Goal: Find specific page/section: Find specific page/section

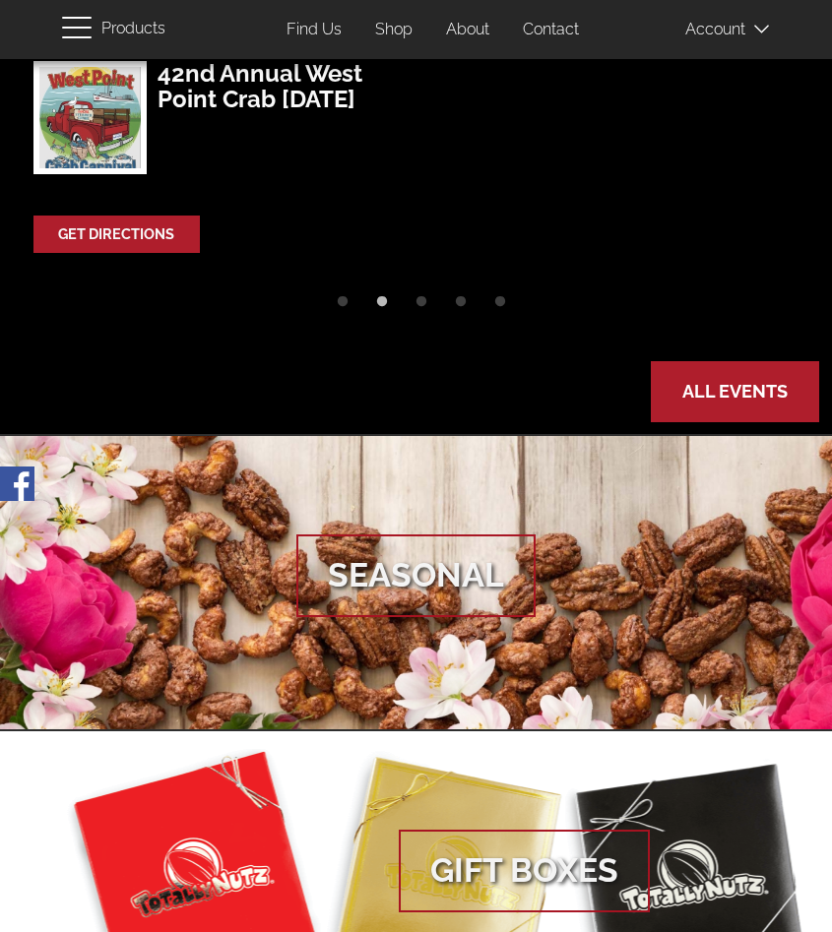
scroll to position [1414, 0]
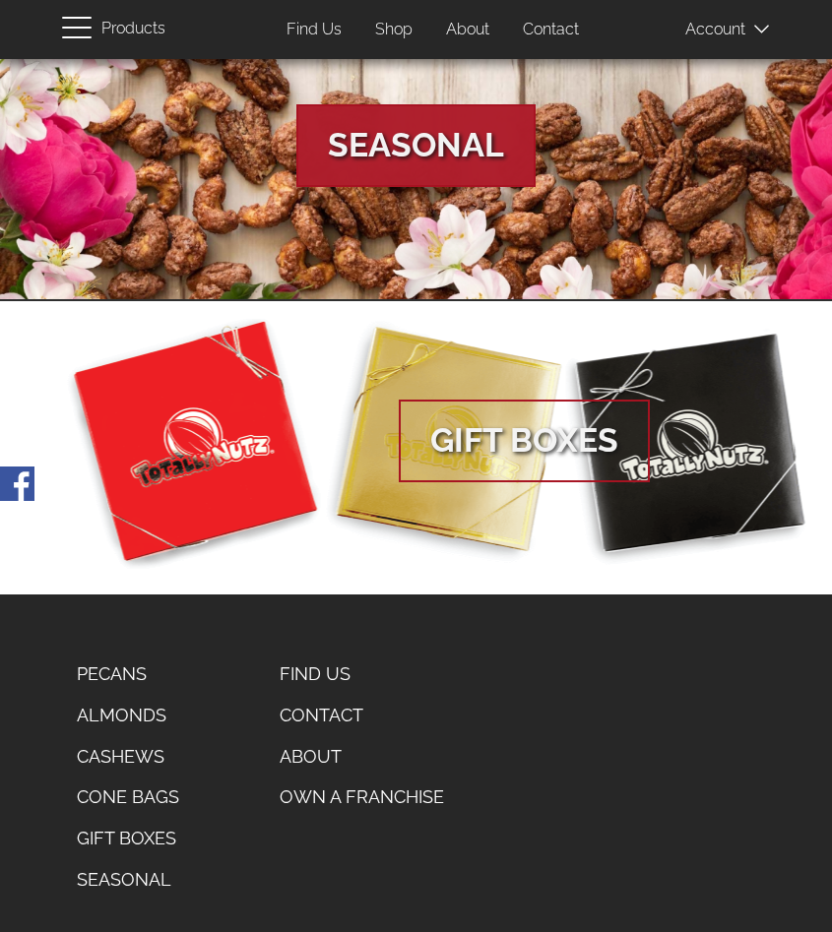
click at [378, 125] on span "Seasonal" at bounding box center [415, 145] width 239 height 83
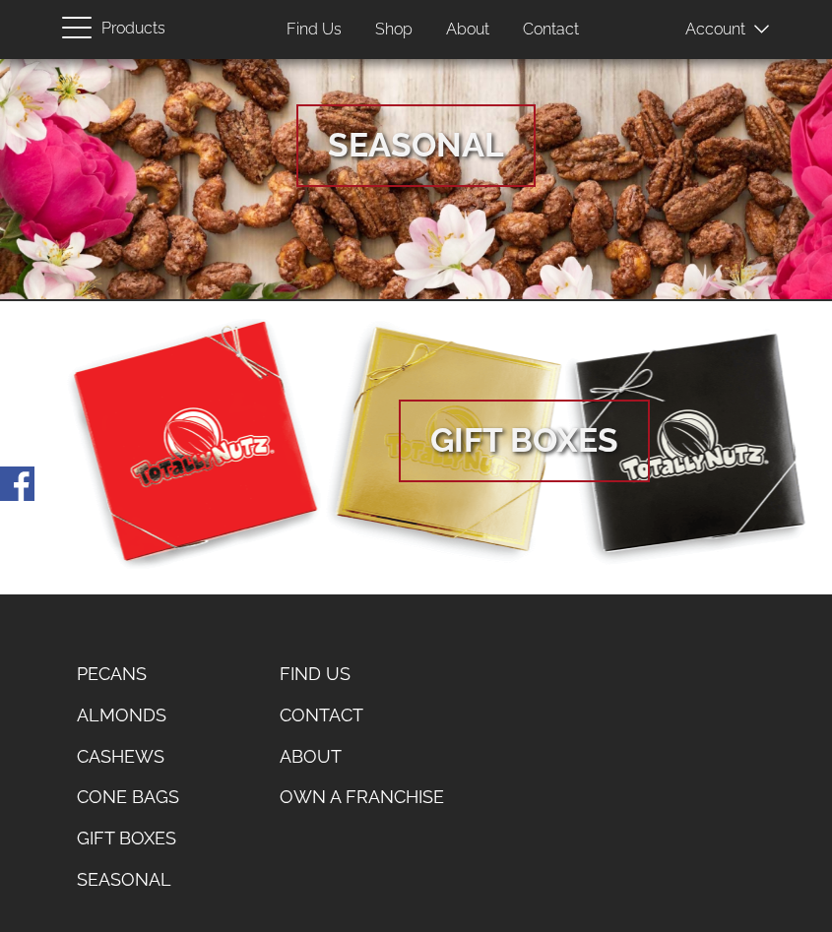
click at [298, 673] on link "Find Us" at bounding box center [362, 673] width 194 height 41
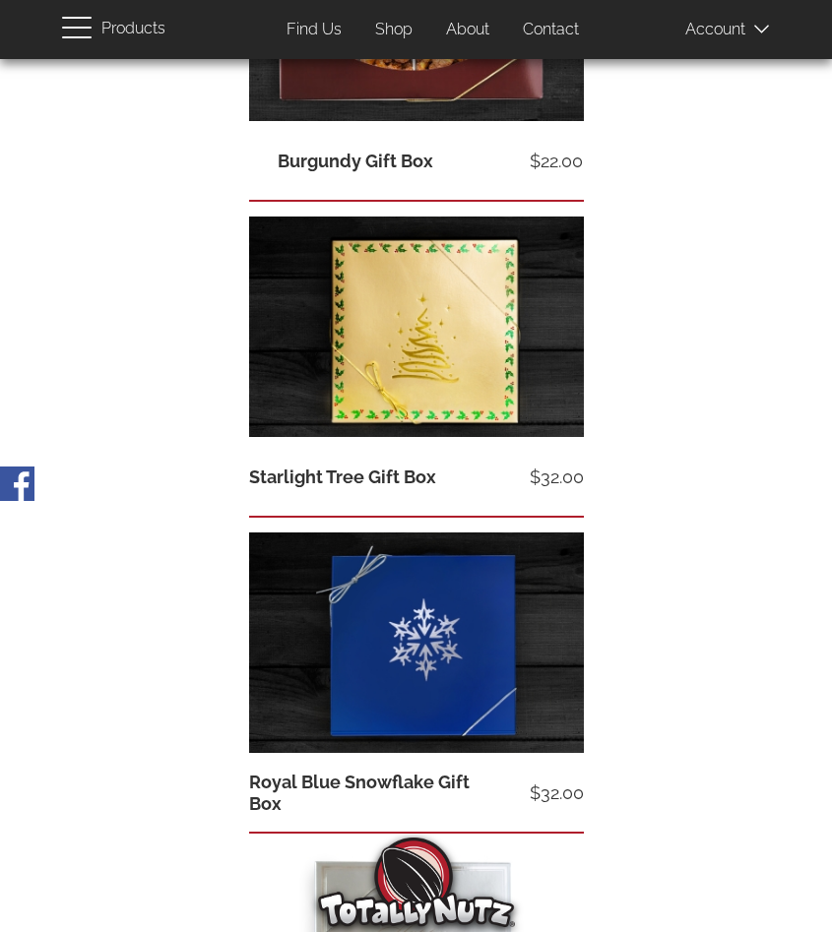
scroll to position [1539, 0]
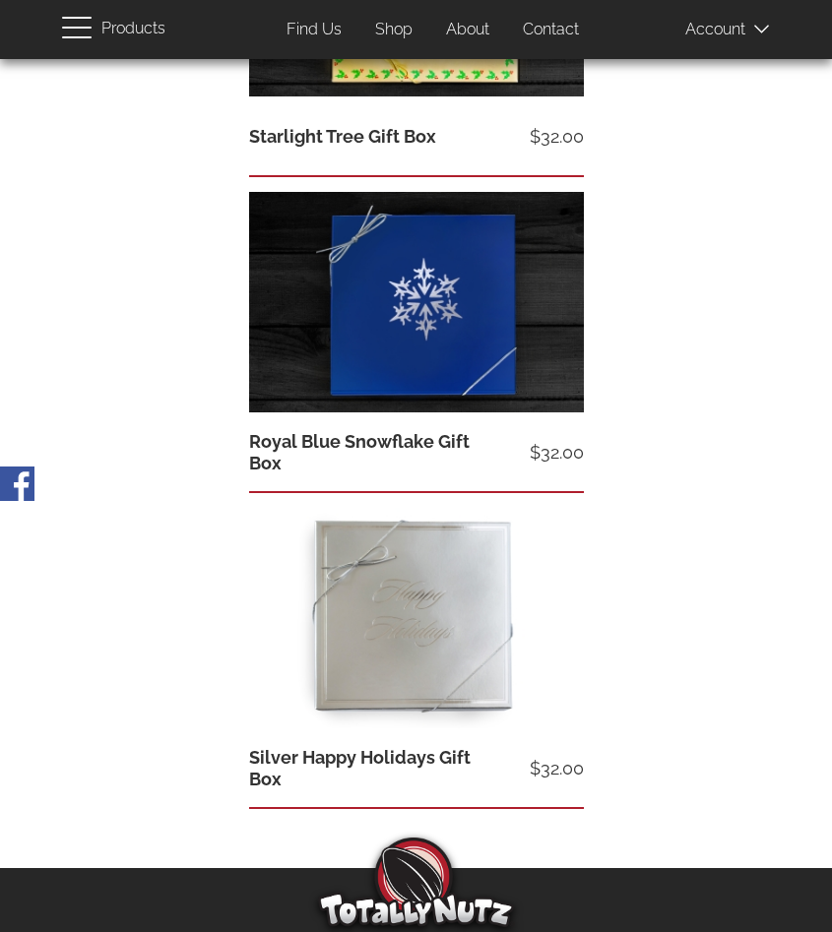
click at [304, 30] on link "Find Us" at bounding box center [314, 30] width 85 height 38
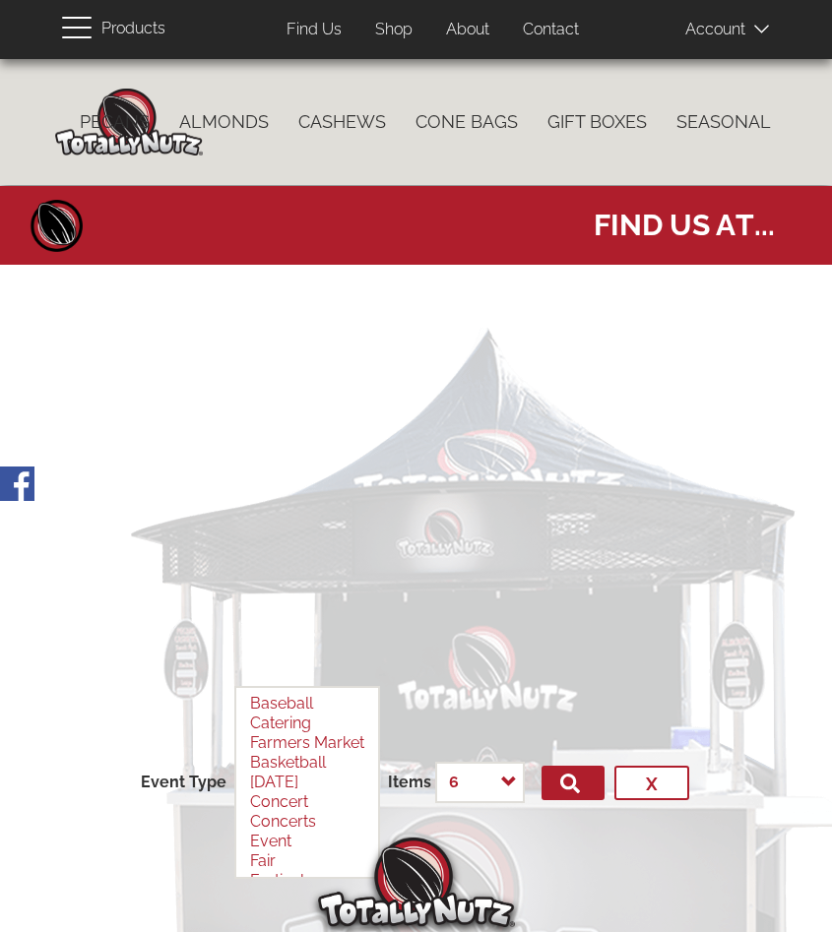
select select
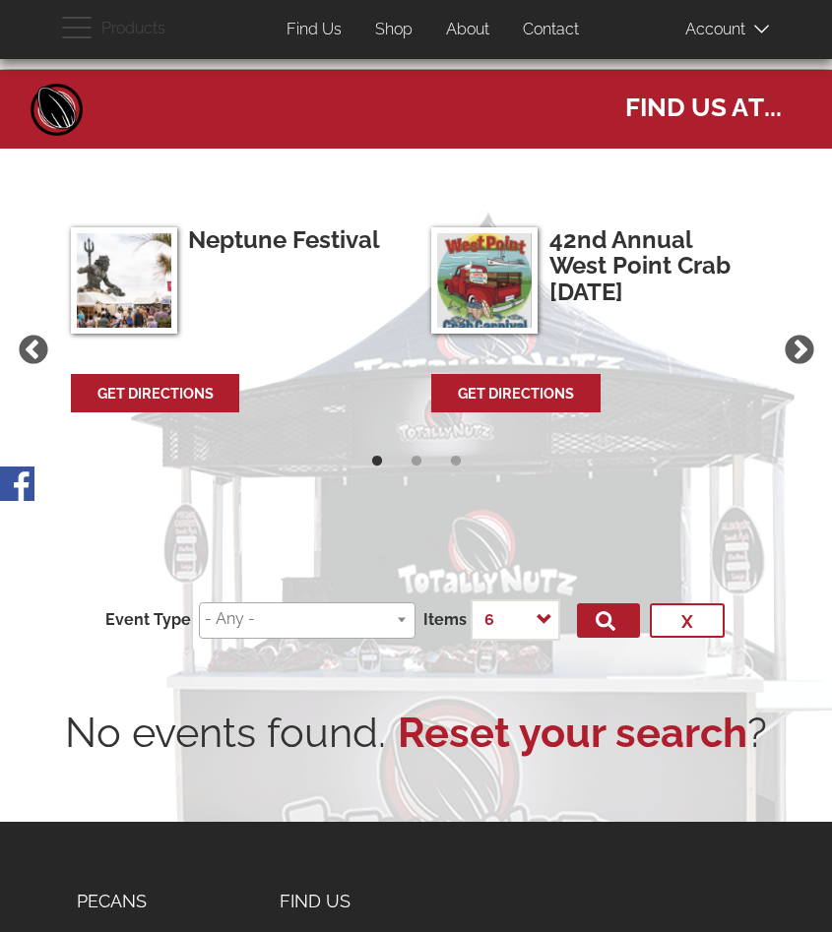
scroll to position [380, 0]
